Goal: Transaction & Acquisition: Purchase product/service

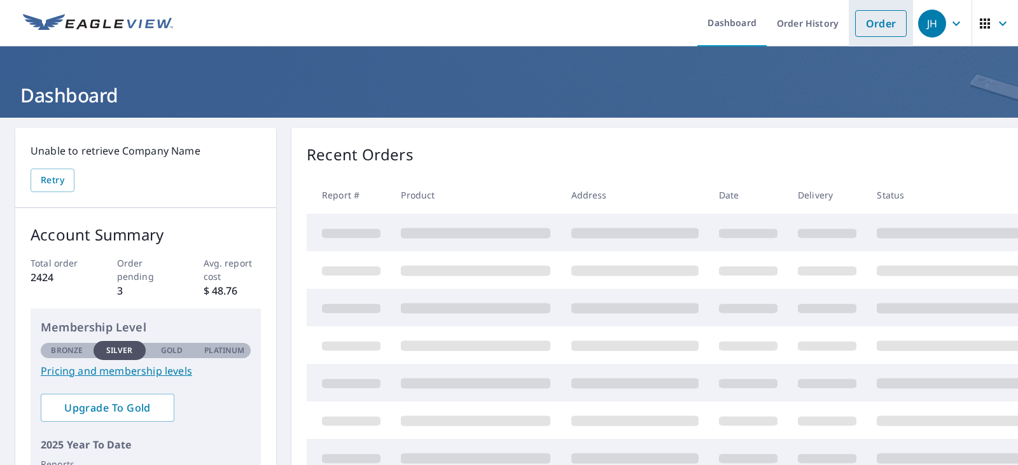
click at [878, 29] on link "Order" at bounding box center [881, 23] width 52 height 27
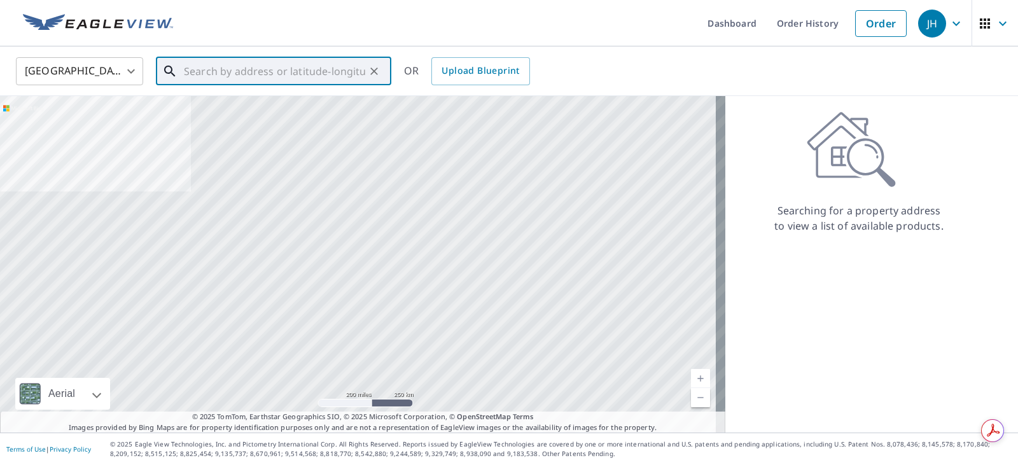
click at [284, 66] on input "text" at bounding box center [274, 71] width 181 height 36
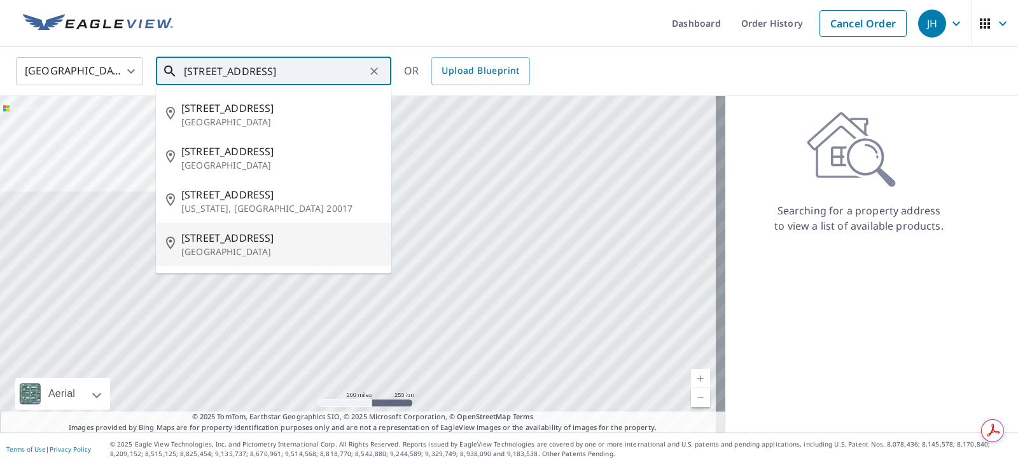
click at [230, 239] on span "[STREET_ADDRESS]" at bounding box center [281, 237] width 200 height 15
type input "[STREET_ADDRESS]"
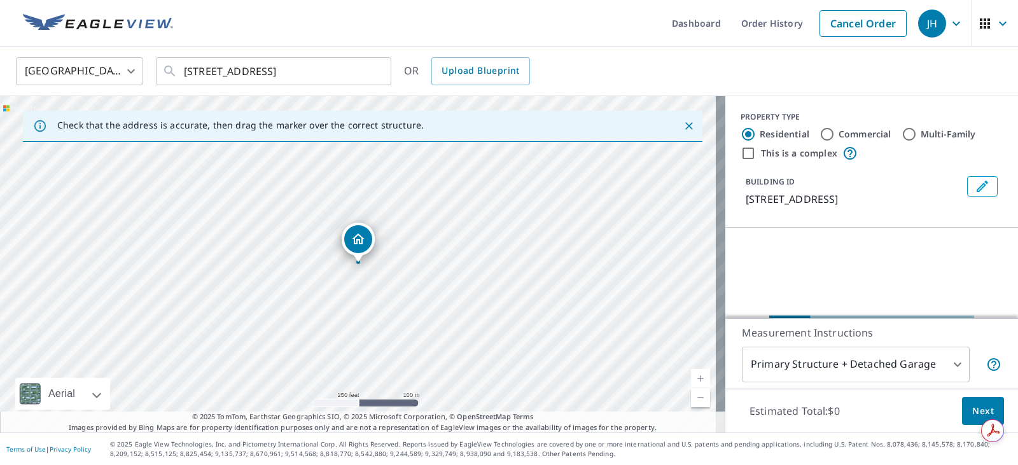
scroll to position [64, 0]
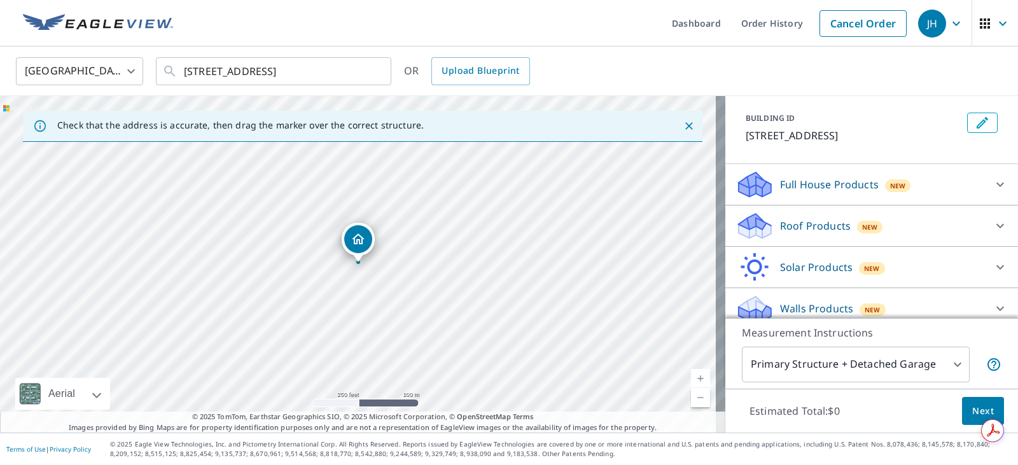
click at [817, 225] on p "Roof Products" at bounding box center [815, 225] width 71 height 15
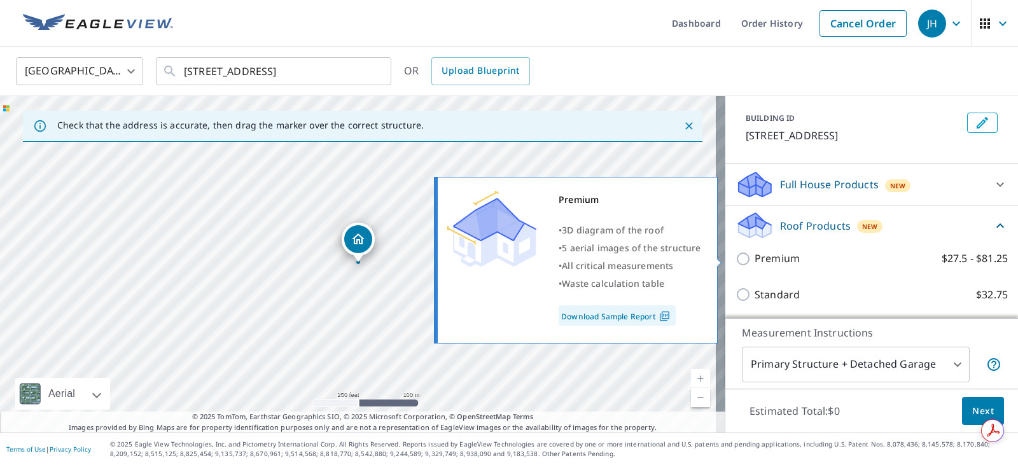
click at [759, 260] on p "Premium" at bounding box center [777, 259] width 45 height 16
click at [755, 260] on input "Premium $27.5 - $81.25" at bounding box center [745, 258] width 19 height 15
checkbox input "true"
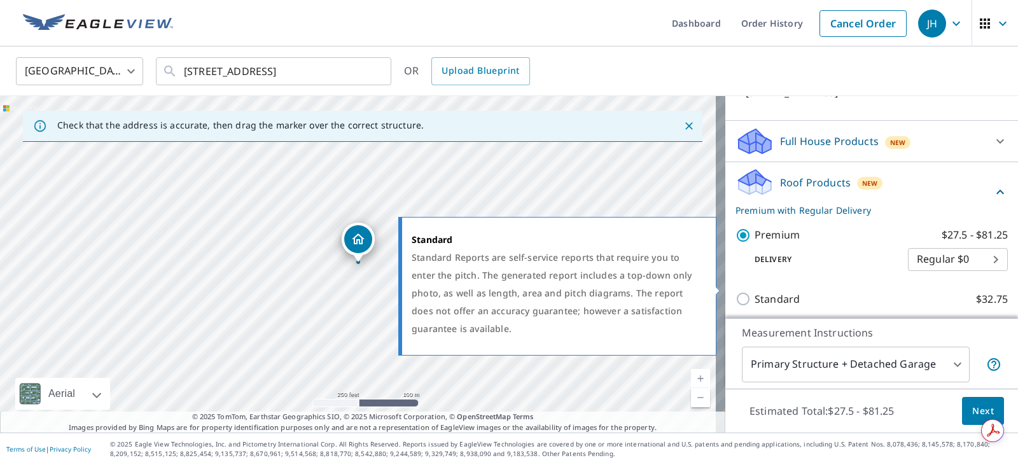
scroll to position [191, 0]
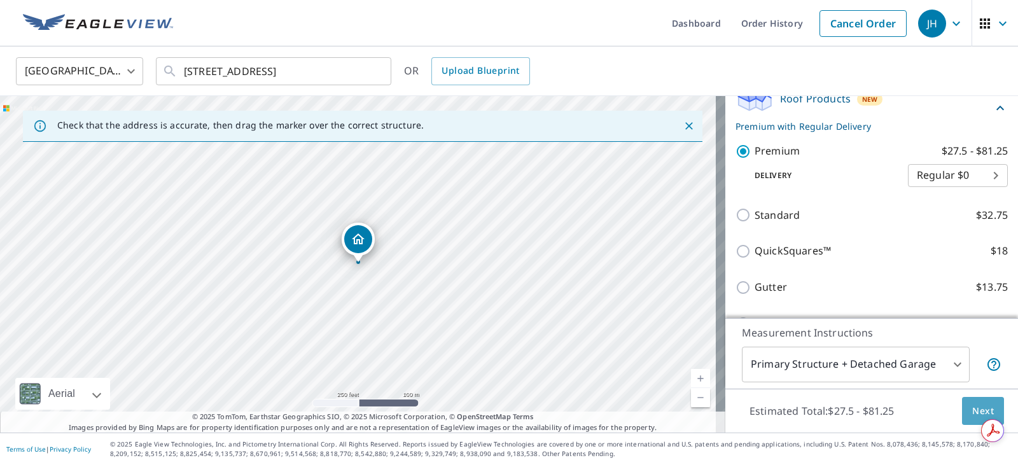
click at [972, 411] on span "Next" at bounding box center [983, 412] width 22 height 16
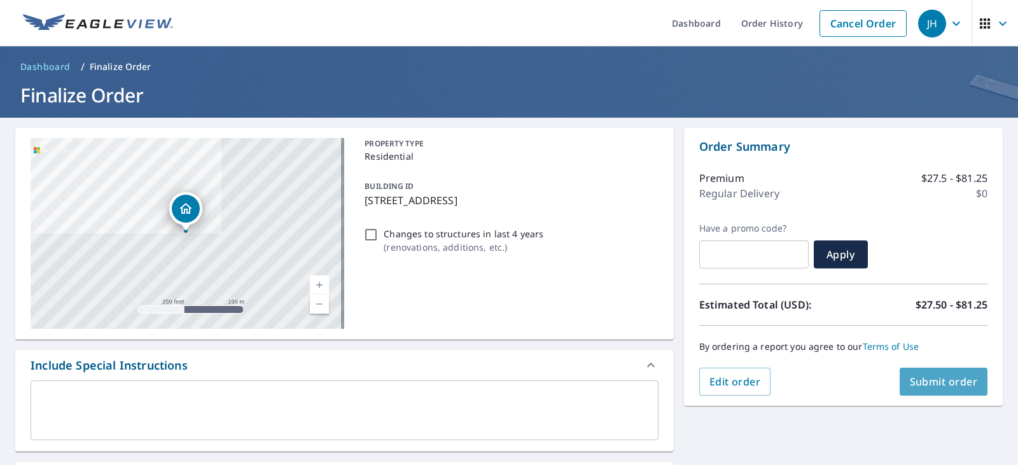
click at [917, 381] on span "Submit order" at bounding box center [944, 382] width 68 height 14
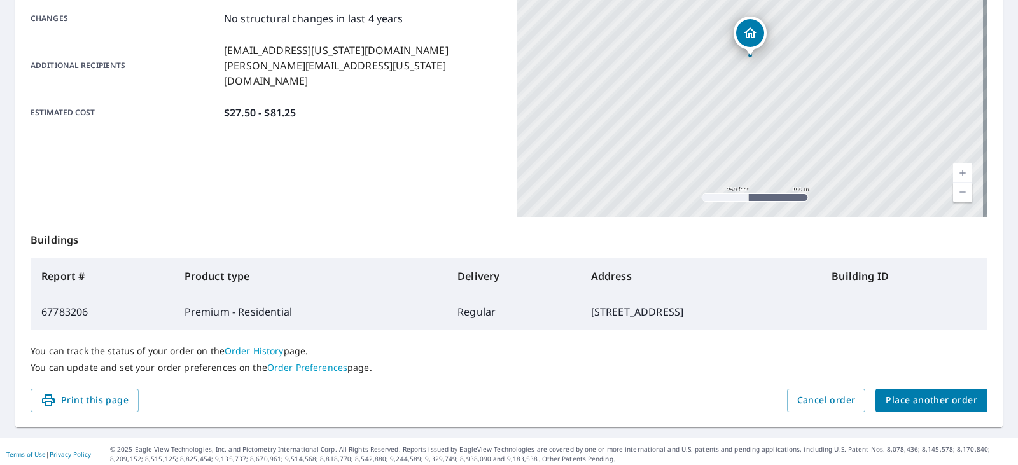
scroll to position [284, 0]
